Goal: Understand process/instructions: Learn how to perform a task or action

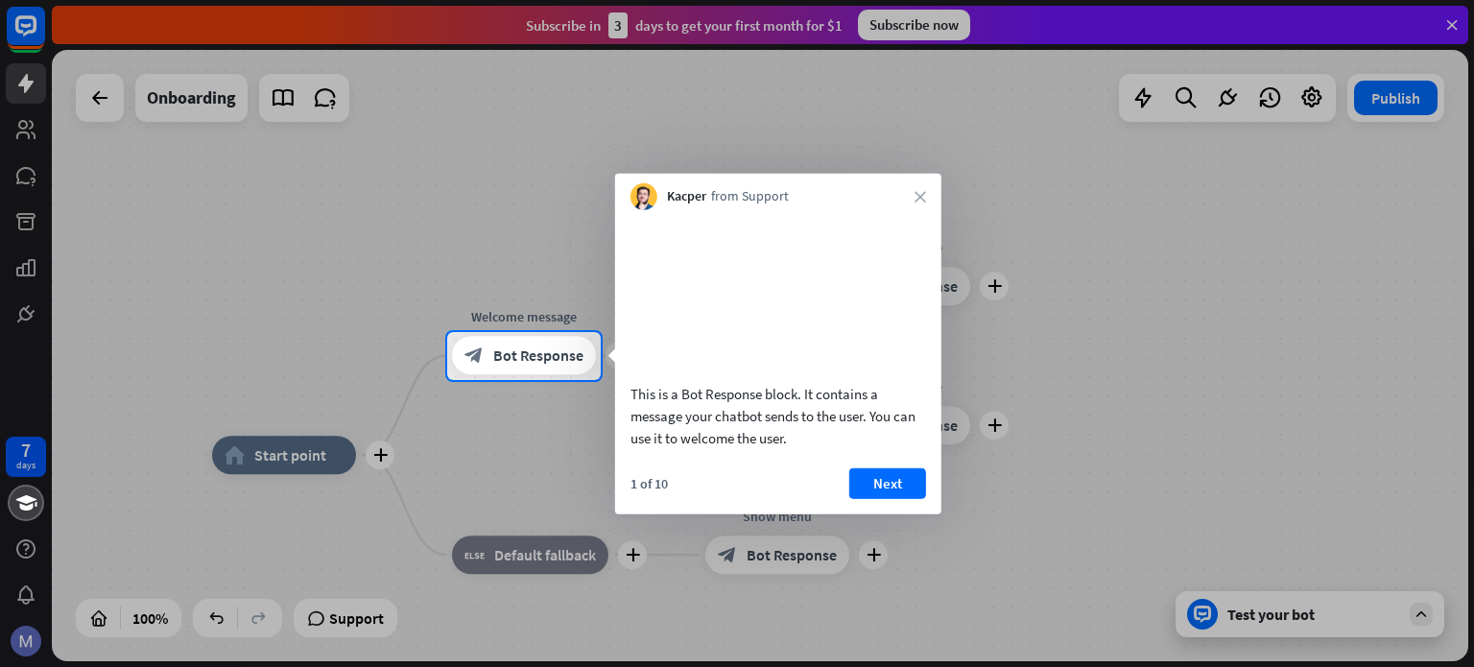
click at [900, 498] on button "Next" at bounding box center [887, 482] width 77 height 31
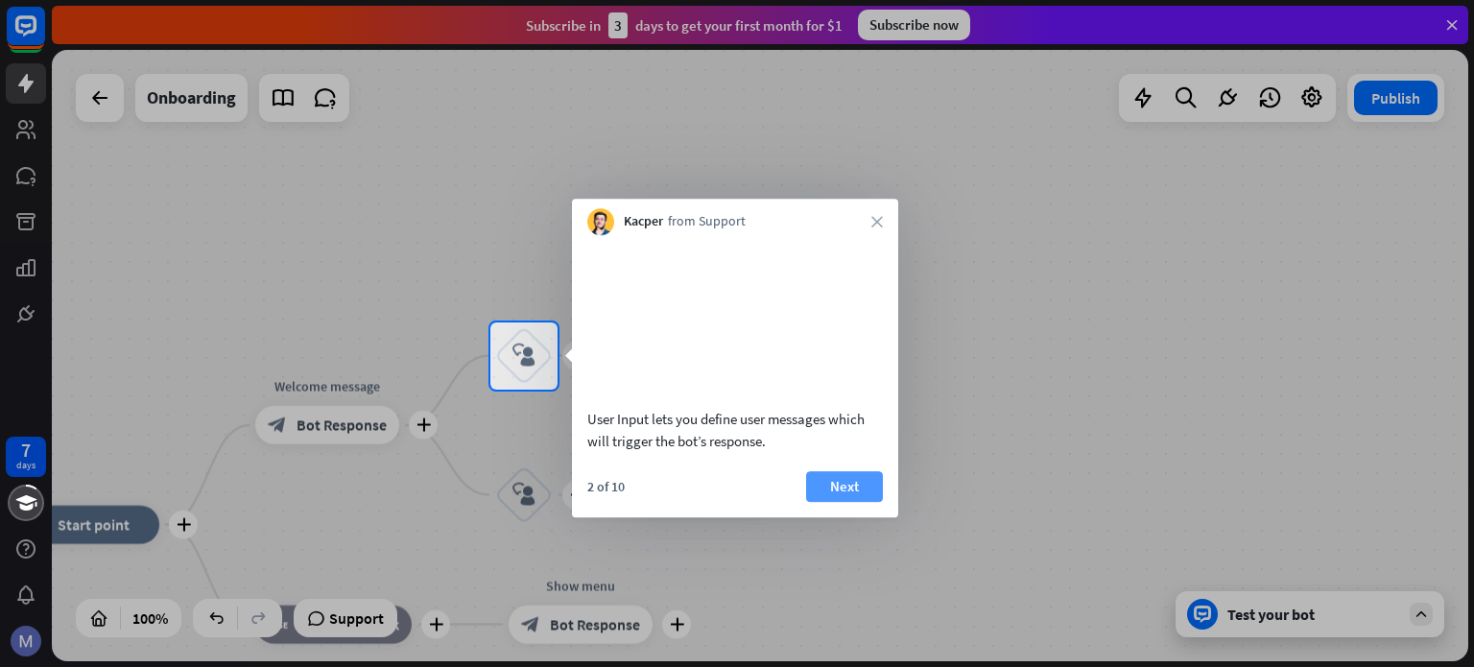
click at [867, 482] on button "Next" at bounding box center [844, 486] width 77 height 31
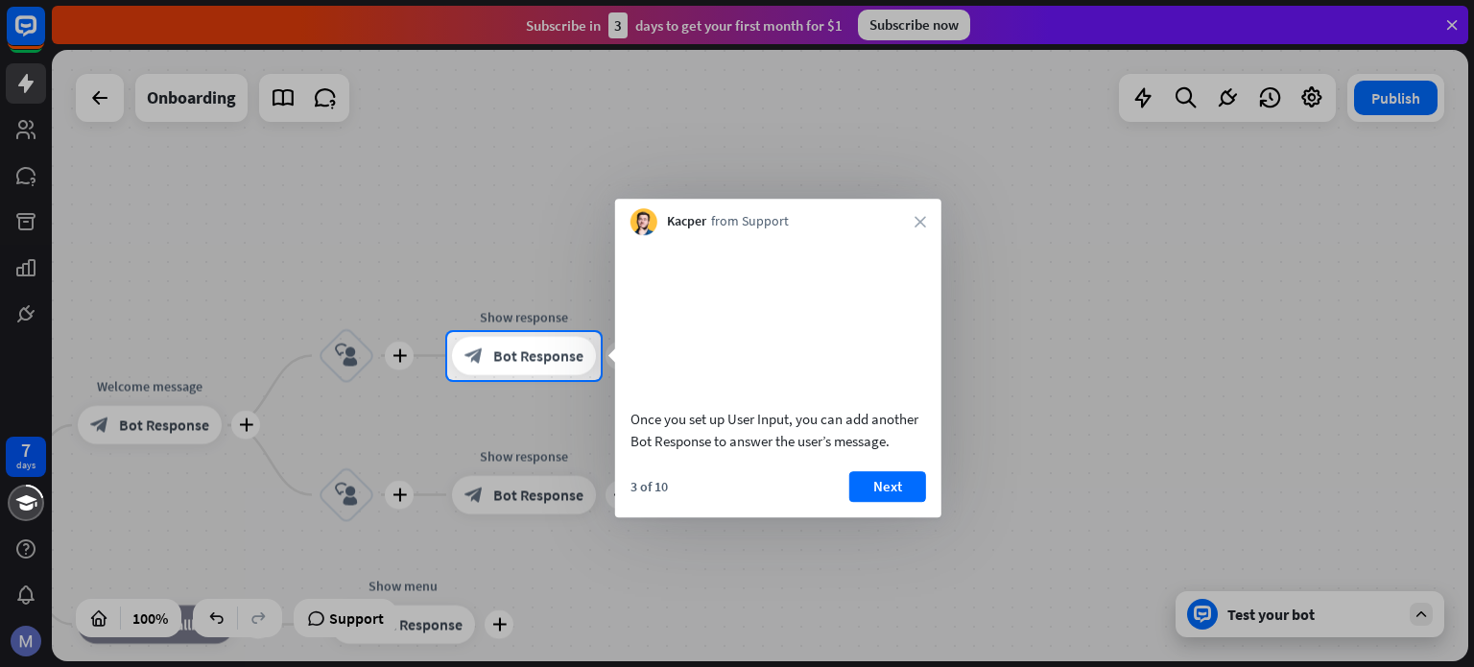
click at [925, 217] on icon "close" at bounding box center [920, 222] width 12 height 12
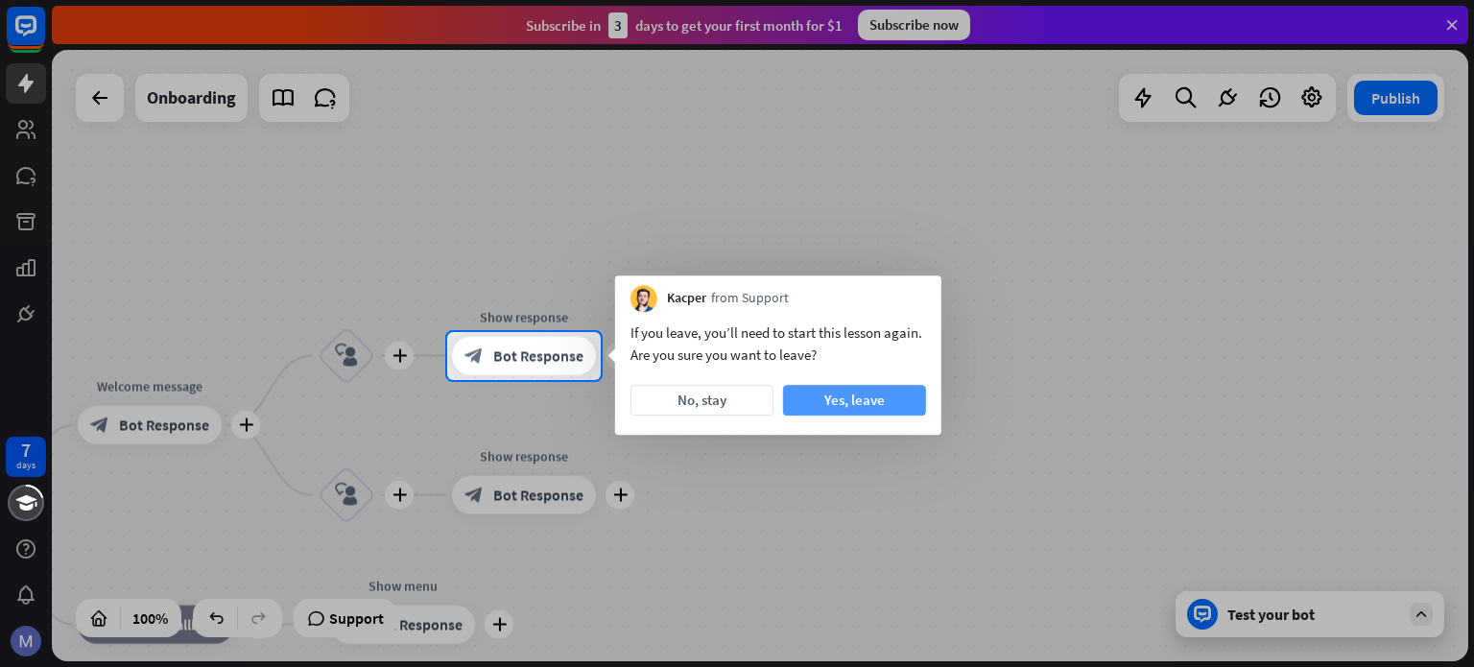
click at [824, 402] on button "Yes, leave" at bounding box center [854, 400] width 143 height 31
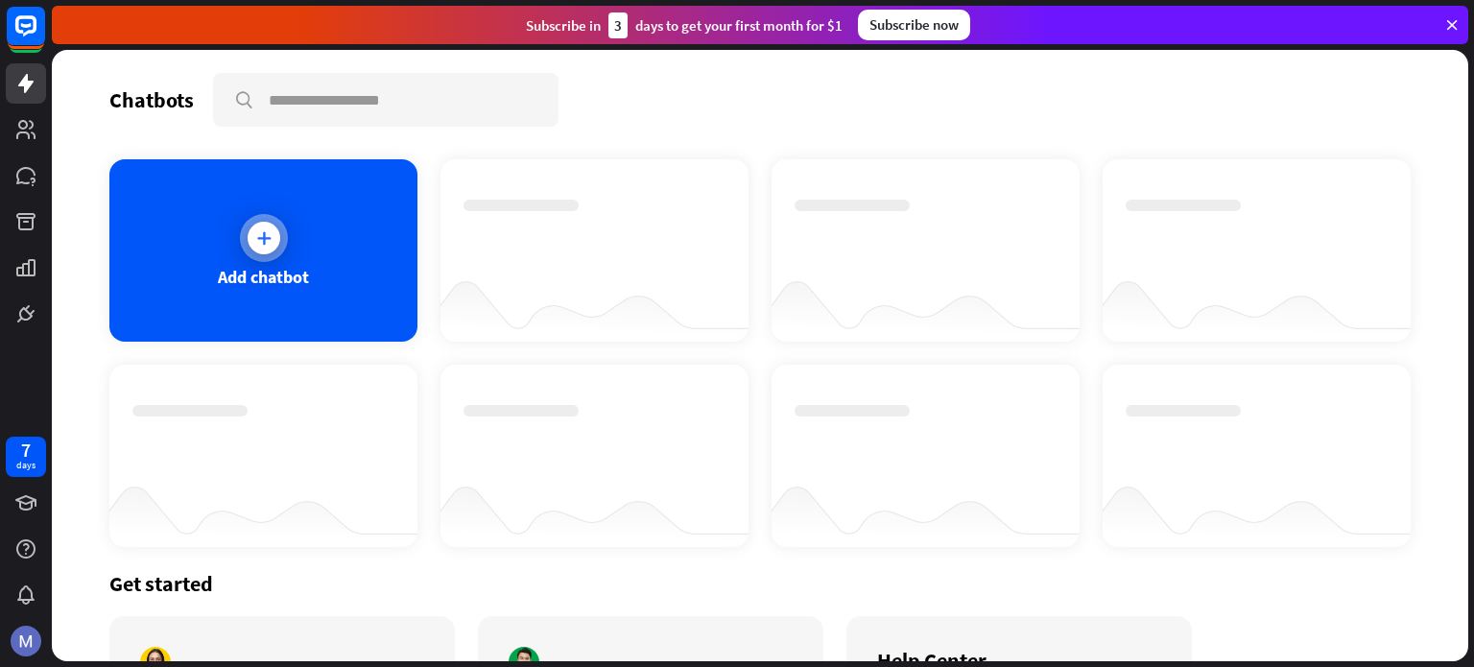
click at [263, 245] on icon at bounding box center [263, 237] width 19 height 19
